Goal: Information Seeking & Learning: Learn about a topic

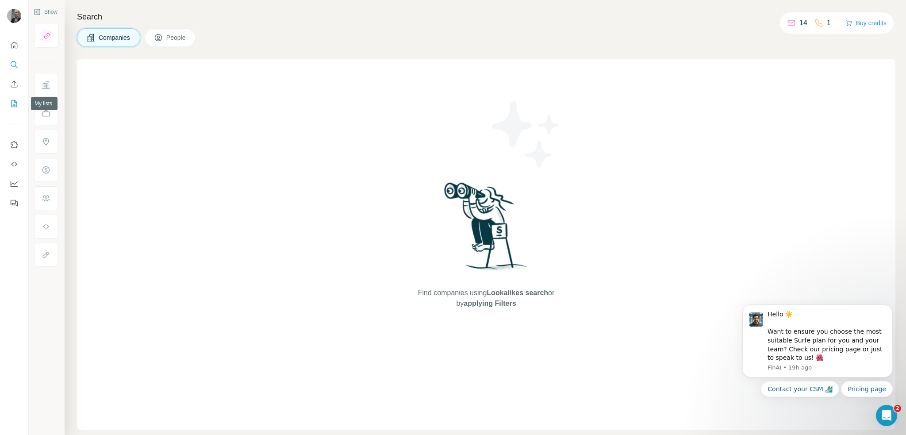
click at [10, 106] on icon "My lists" at bounding box center [14, 103] width 9 height 9
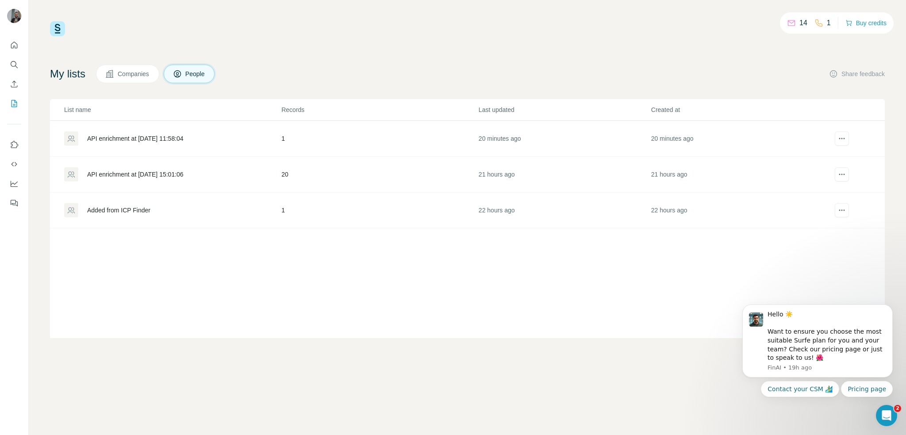
click at [138, 73] on span "Companies" at bounding box center [134, 73] width 32 height 9
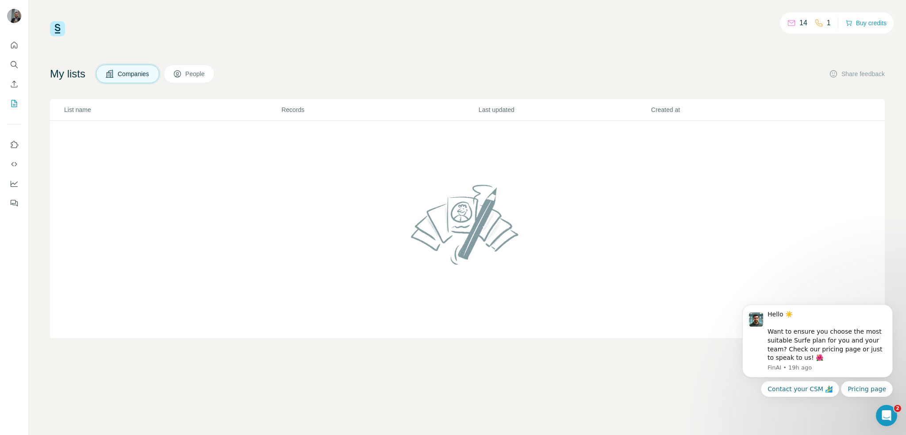
click at [139, 73] on span "Companies" at bounding box center [134, 73] width 32 height 9
click at [236, 137] on td at bounding box center [467, 230] width 835 height 218
click at [889, 308] on icon "Dismiss notification" at bounding box center [889, 307] width 3 height 3
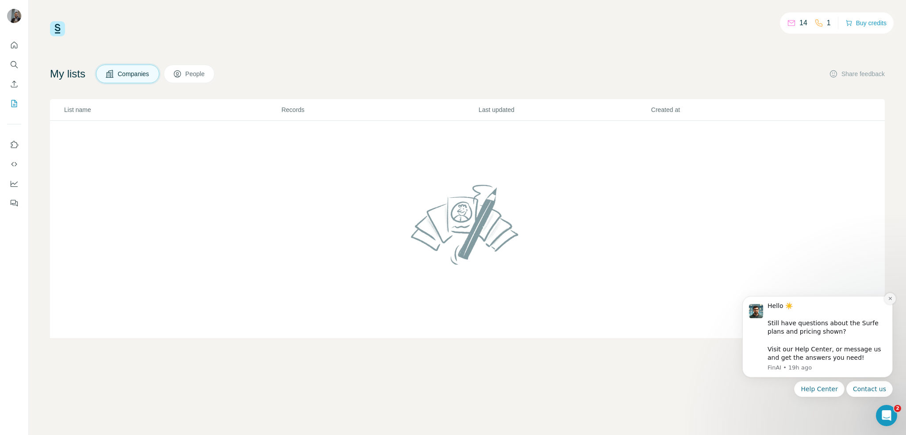
click at [890, 296] on icon "Dismiss notification" at bounding box center [890, 298] width 5 height 5
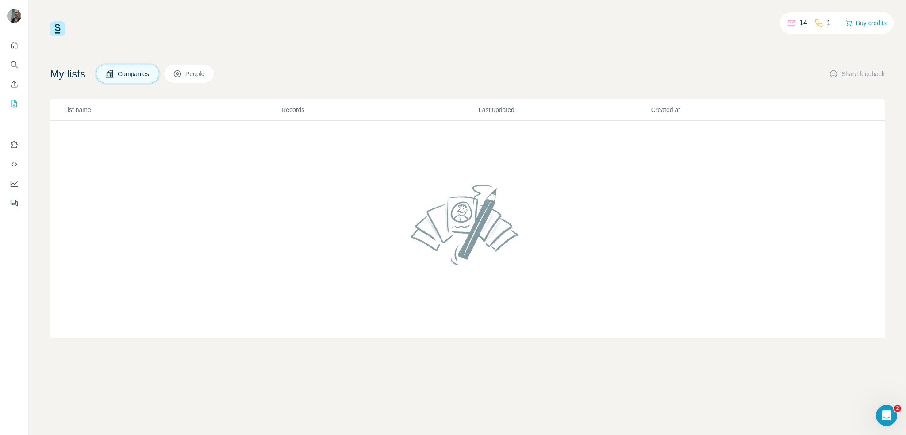
click at [674, 247] on td at bounding box center [467, 230] width 835 height 218
click at [254, 209] on td at bounding box center [467, 230] width 835 height 218
click at [253, 208] on td at bounding box center [467, 230] width 835 height 218
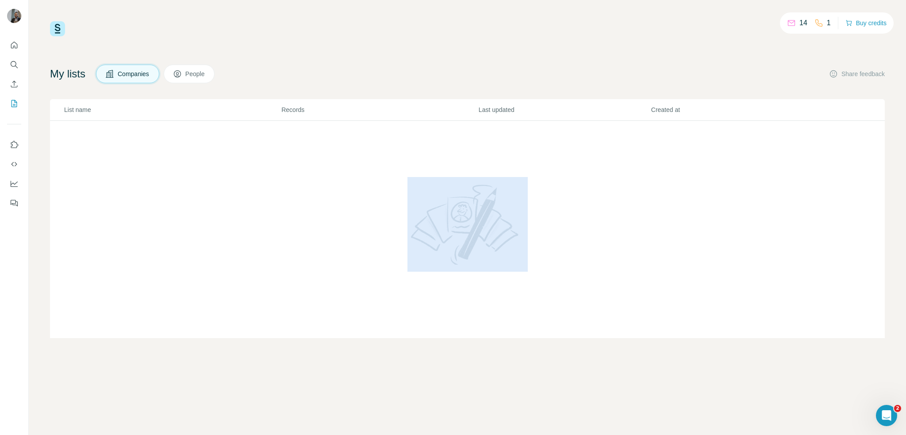
click at [253, 207] on td at bounding box center [467, 230] width 835 height 218
click at [253, 206] on td at bounding box center [467, 230] width 835 height 218
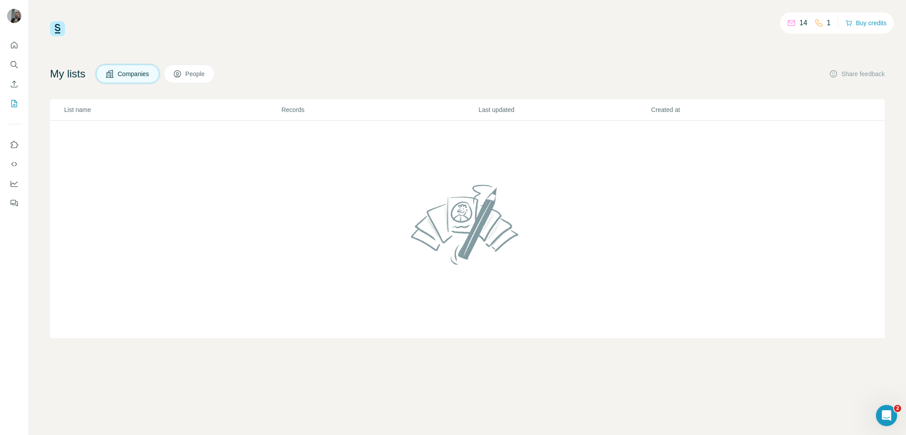
drag, startPoint x: 523, startPoint y: 191, endPoint x: 496, endPoint y: 227, distance: 45.6
click at [523, 191] on img at bounding box center [467, 224] width 120 height 95
click at [495, 228] on img at bounding box center [467, 224] width 120 height 95
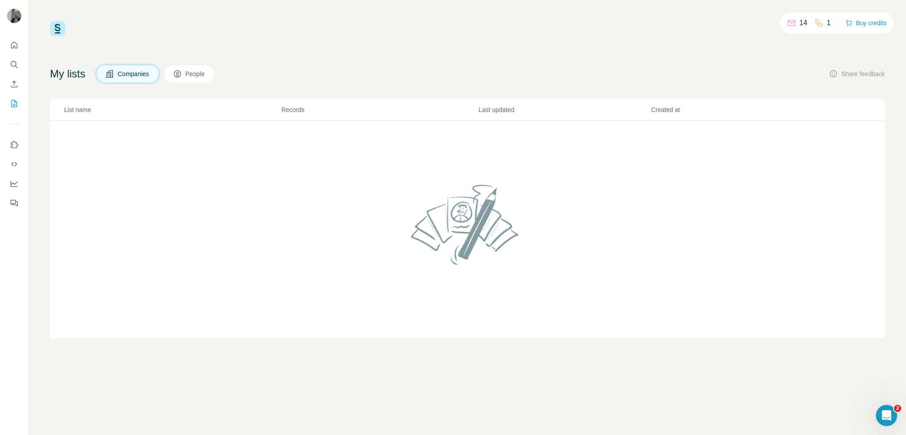
click at [745, 146] on td at bounding box center [467, 230] width 835 height 218
click at [129, 78] on span "Companies" at bounding box center [134, 73] width 32 height 9
click at [206, 77] on span "People" at bounding box center [195, 73] width 20 height 9
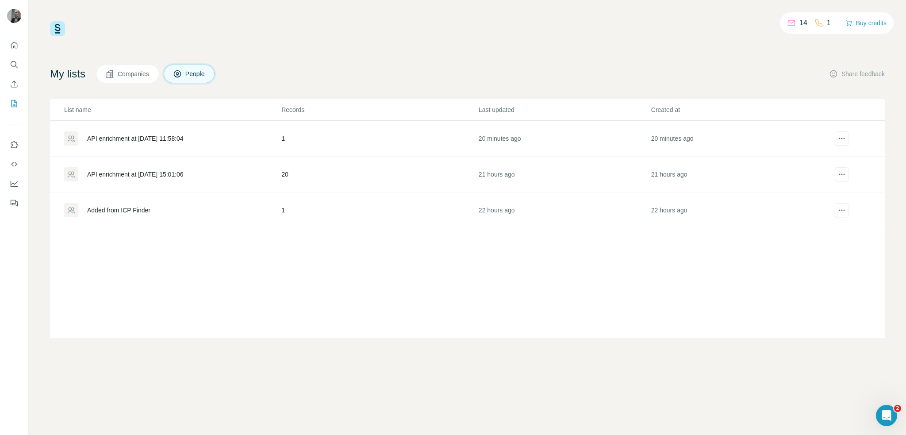
click at [124, 208] on div "Added from ICP Finder" at bounding box center [118, 210] width 63 height 9
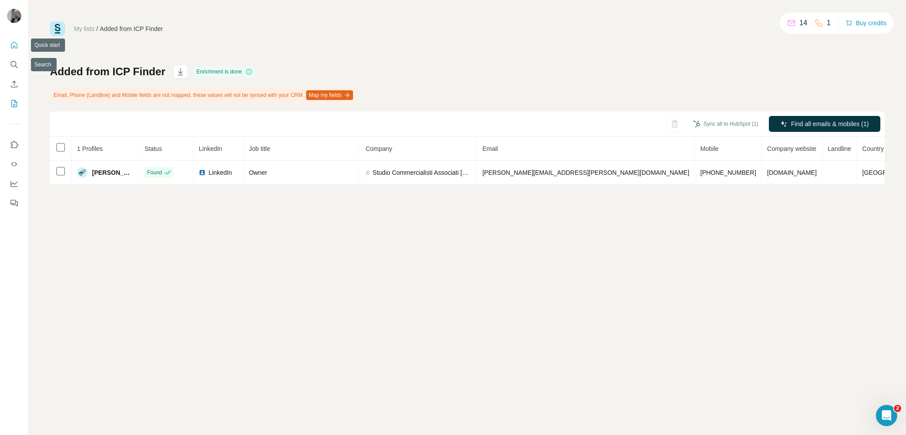
click at [15, 47] on icon "Quick start" at bounding box center [14, 45] width 9 height 9
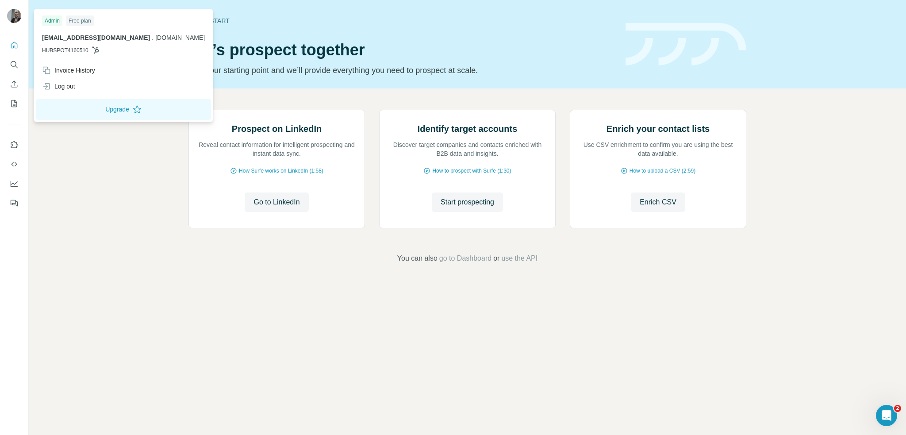
click at [10, 14] on img at bounding box center [14, 16] width 14 height 14
click at [140, 257] on div "Prospect on LinkedIn Reveal contact information for intelligent prospecting and…" at bounding box center [467, 186] width 877 height 196
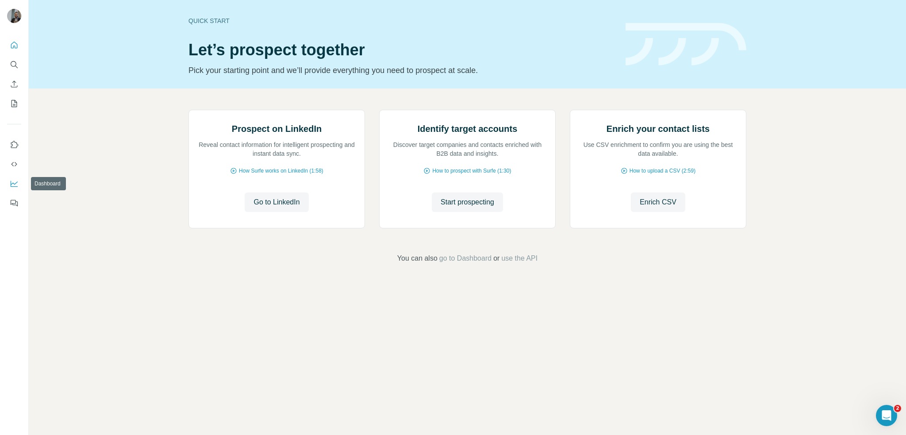
click at [16, 182] on icon "Dashboard" at bounding box center [14, 183] width 9 height 9
click at [14, 102] on icon "My lists" at bounding box center [14, 103] width 9 height 9
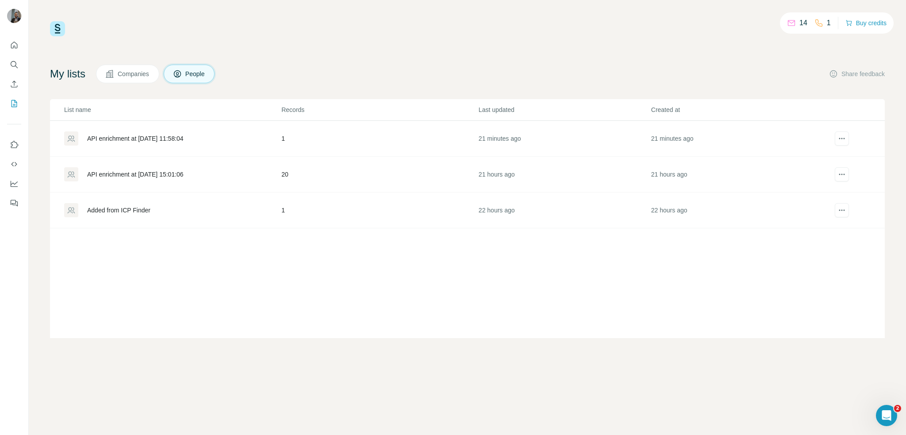
click at [50, 26] on img at bounding box center [57, 28] width 15 height 15
drag, startPoint x: 751, startPoint y: 46, endPoint x: 765, endPoint y: 35, distance: 18.2
click at [753, 42] on div "14 1 Buy credits My lists Companies People Share feedback List name Records Las…" at bounding box center [467, 179] width 835 height 317
click at [529, 56] on div "14 1 Buy credits My lists Companies People Share feedback List name Records Las…" at bounding box center [467, 179] width 835 height 317
click at [12, 143] on icon "Use Surfe on LinkedIn" at bounding box center [14, 144] width 9 height 9
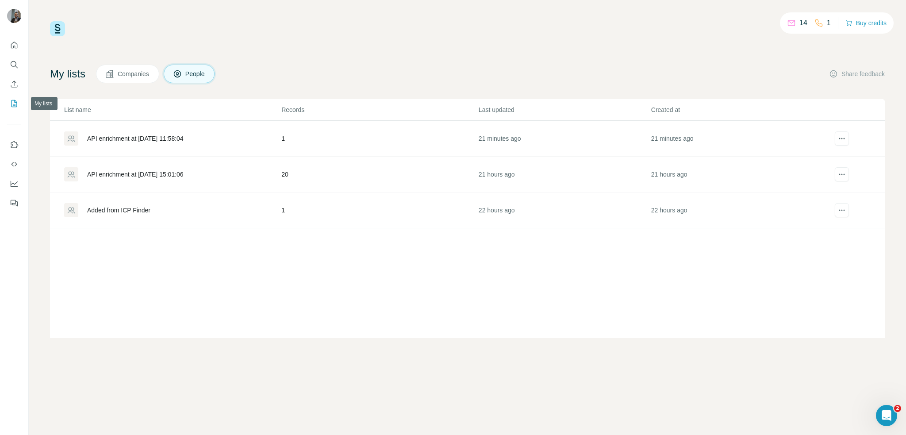
click at [13, 101] on icon "My lists" at bounding box center [14, 103] width 9 height 9
click at [16, 65] on icon "Search" at bounding box center [14, 64] width 9 height 9
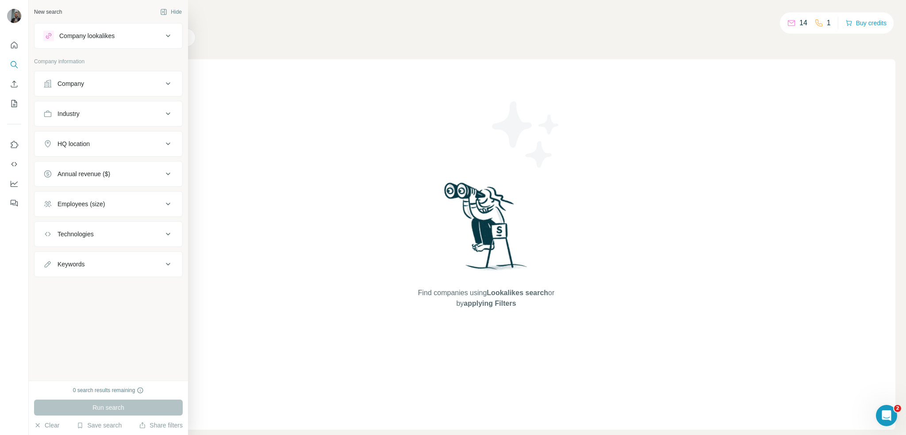
click at [165, 114] on icon at bounding box center [168, 113] width 11 height 11
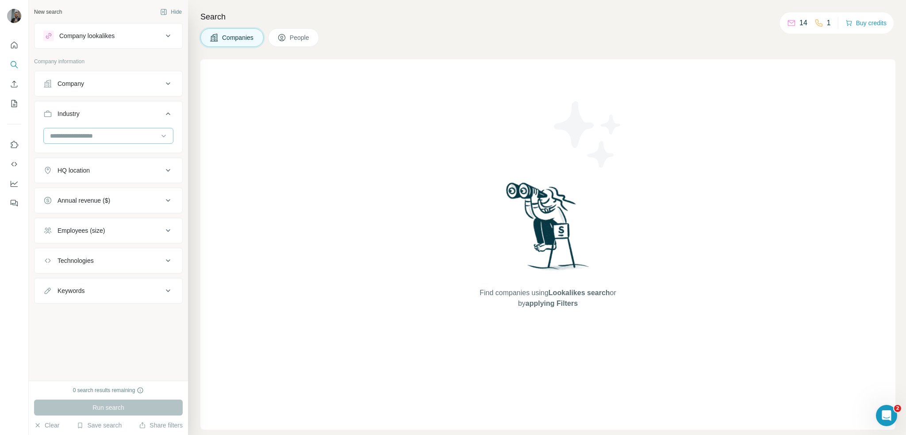
click at [156, 134] on input at bounding box center [103, 136] width 109 height 10
drag, startPoint x: 129, startPoint y: 132, endPoint x: 685, endPoint y: 23, distance: 566.3
drag, startPoint x: 685, startPoint y: 23, endPoint x: 152, endPoint y: 133, distance: 543.9
click at [152, 133] on input at bounding box center [103, 136] width 109 height 10
click at [76, 132] on input at bounding box center [103, 136] width 109 height 10
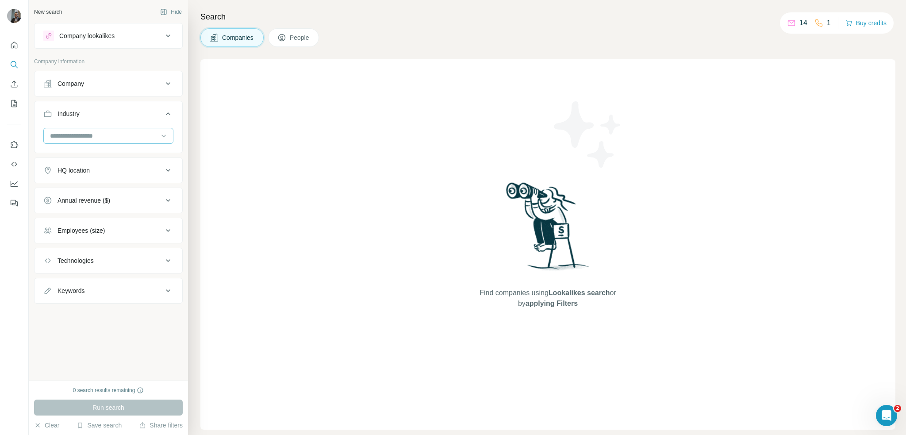
click at [76, 132] on input at bounding box center [103, 136] width 109 height 10
click at [76, 135] on input at bounding box center [103, 136] width 109 height 10
click at [235, 122] on div "Find companies using Lookalikes search or by applying Filters" at bounding box center [547, 244] width 695 height 370
click at [126, 135] on input at bounding box center [103, 136] width 109 height 10
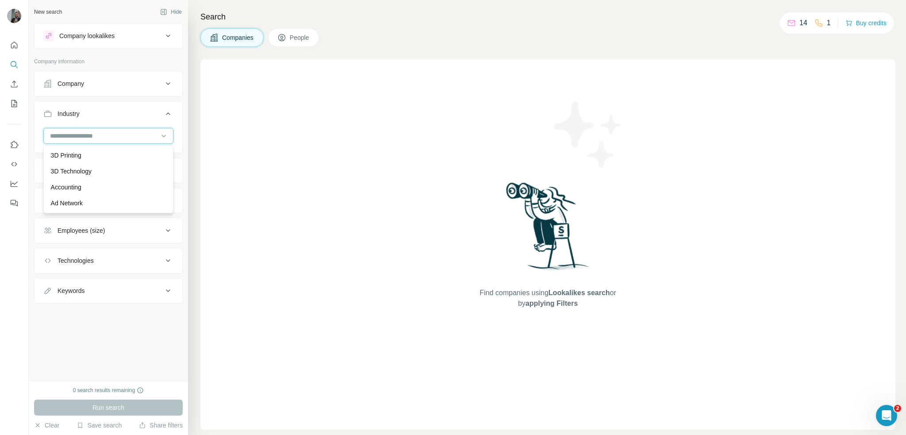
click at [84, 139] on input at bounding box center [103, 136] width 109 height 10
click at [80, 116] on div "Industry" at bounding box center [69, 113] width 22 height 9
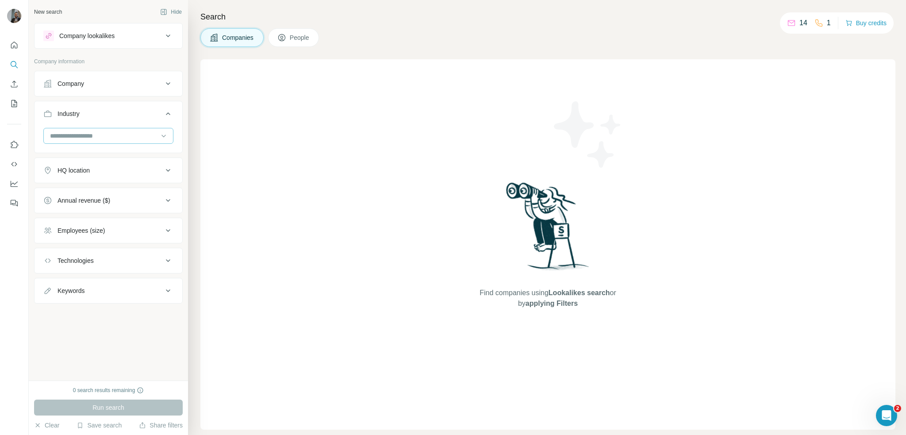
click at [91, 139] on input at bounding box center [103, 136] width 109 height 10
click at [44, 131] on div at bounding box center [108, 136] width 130 height 16
click at [50, 141] on div at bounding box center [103, 135] width 109 height 15
drag, startPoint x: 144, startPoint y: 154, endPoint x: 140, endPoint y: 192, distance: 38.2
click at [138, 210] on div "3D Printing 3D Technology Accounting Ad Network Adult Advanced Materials Advent…" at bounding box center [108, 179] width 130 height 68
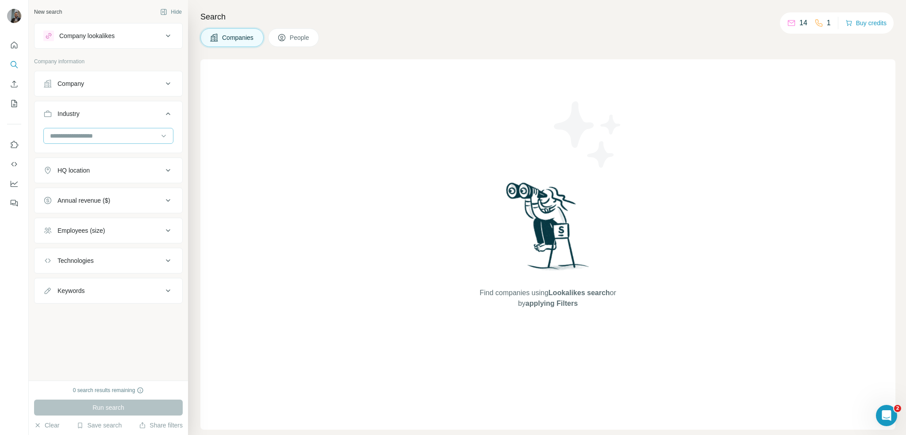
click at [138, 139] on input at bounding box center [103, 136] width 109 height 10
click at [147, 107] on button "Industry" at bounding box center [109, 115] width 148 height 25
click at [147, 107] on button "Industry" at bounding box center [109, 113] width 148 height 21
click at [156, 150] on div at bounding box center [109, 139] width 148 height 23
click at [152, 139] on input at bounding box center [103, 136] width 109 height 10
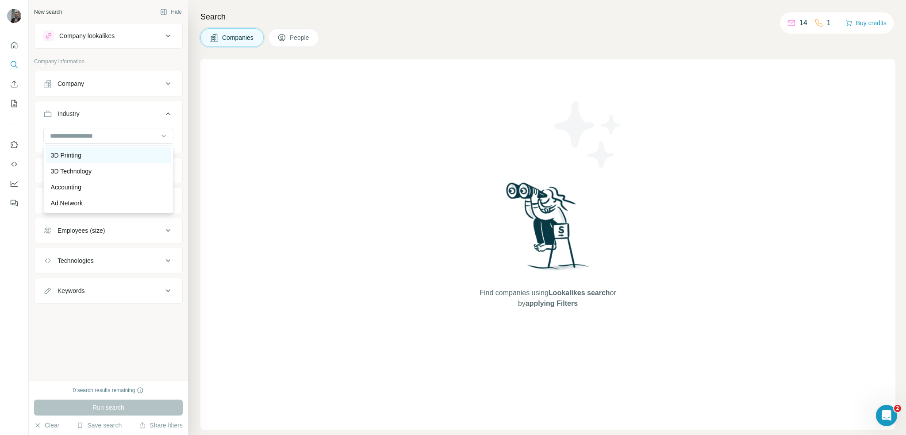
click at [154, 155] on div "3D Printing" at bounding box center [108, 155] width 115 height 9
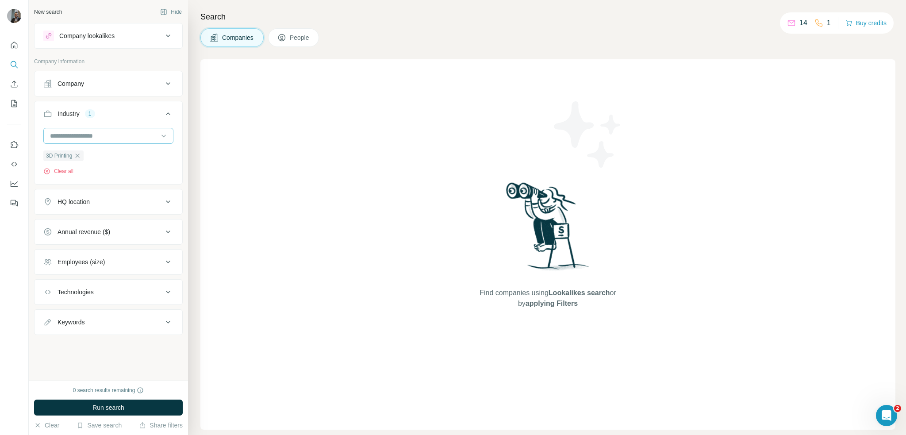
click at [149, 131] on input at bounding box center [103, 136] width 109 height 10
click at [148, 134] on input at bounding box center [103, 136] width 109 height 10
click at [66, 115] on div "Industry" at bounding box center [69, 113] width 22 height 9
